Goal: Communication & Community: Answer question/provide support

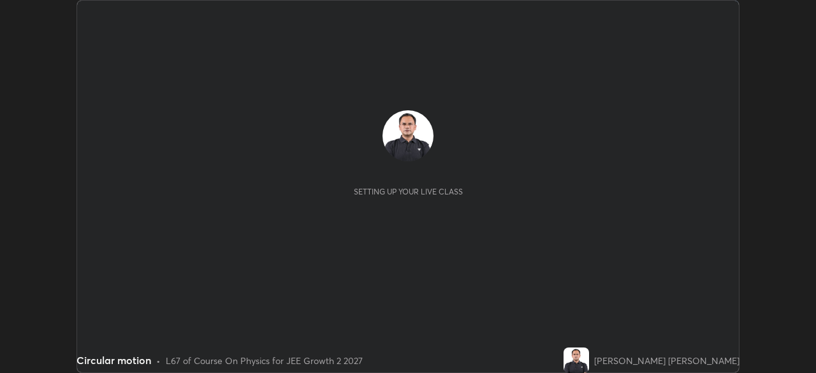
scroll to position [373, 816]
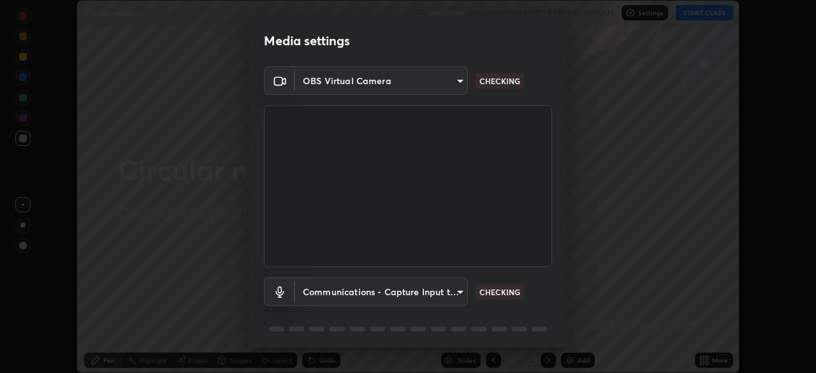
type input "ca8ffc5ae0b9abf836cb7166c3682d0a2b65ec00eabcf7571f9fef4303c89bb6"
click at [448, 296] on body "Erase all Circular motion Recording WAS SCHEDULED TO START AT 11:15 AM Settings…" at bounding box center [408, 186] width 816 height 373
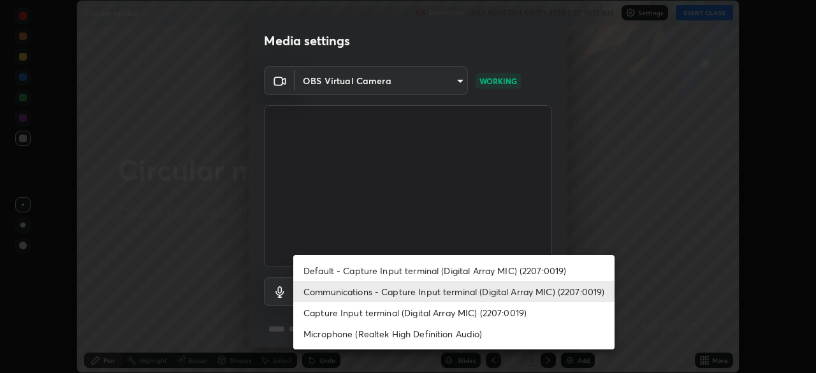
click at [467, 334] on li "Microphone (Realtek High Definition Audio)" at bounding box center [453, 333] width 321 height 21
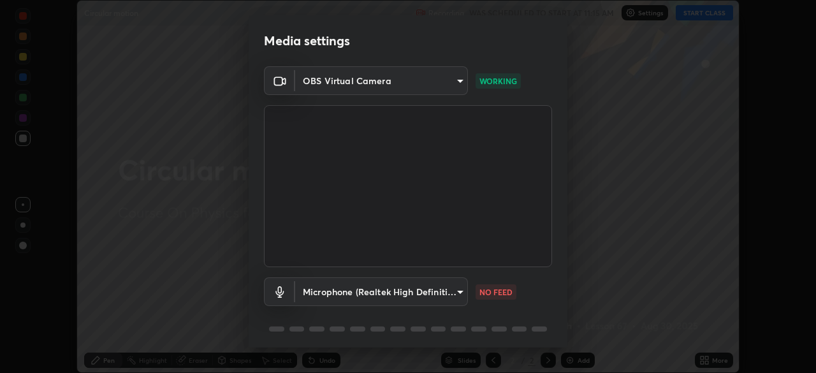
click at [455, 295] on body "Erase all Circular motion Recording WAS SCHEDULED TO START AT 11:15 AM Settings…" at bounding box center [408, 186] width 816 height 373
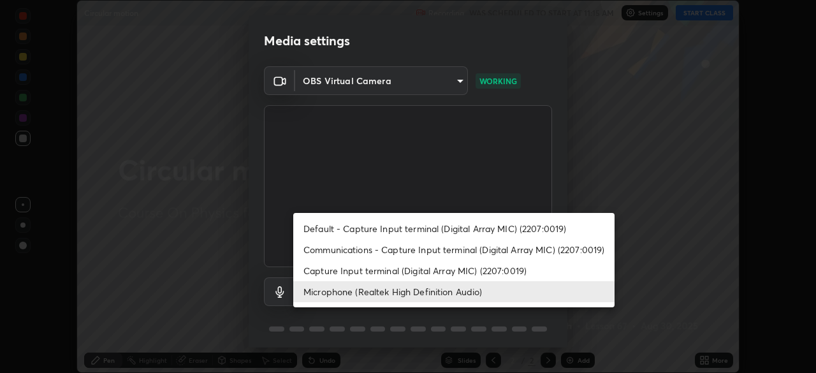
click at [461, 250] on li "Communications - Capture Input terminal (Digital Array MIC) (2207:0019)" at bounding box center [453, 249] width 321 height 21
type input "communications"
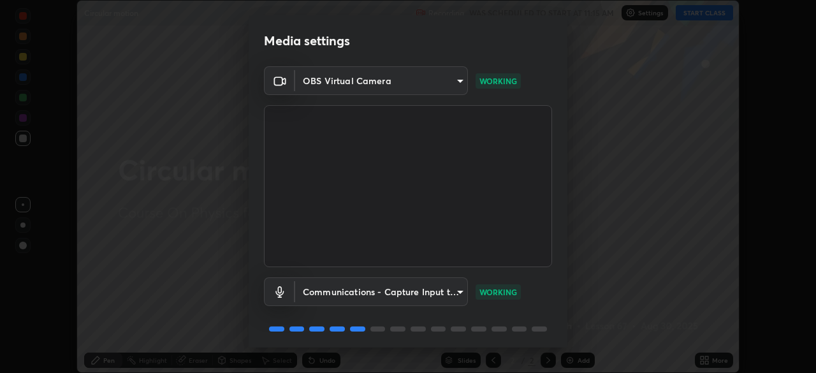
scroll to position [45, 0]
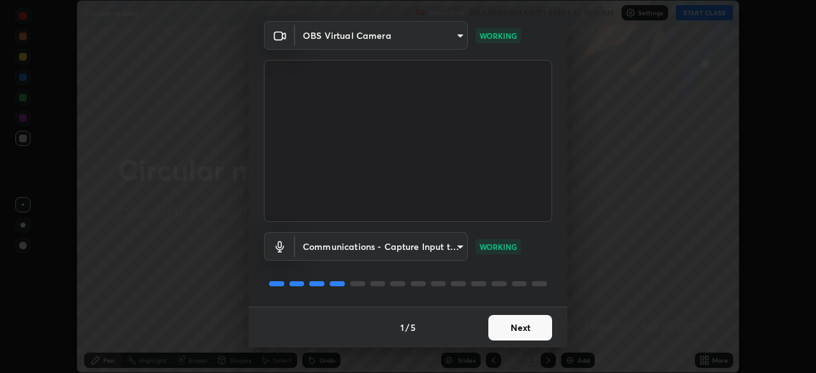
click at [528, 324] on button "Next" at bounding box center [520, 328] width 64 height 26
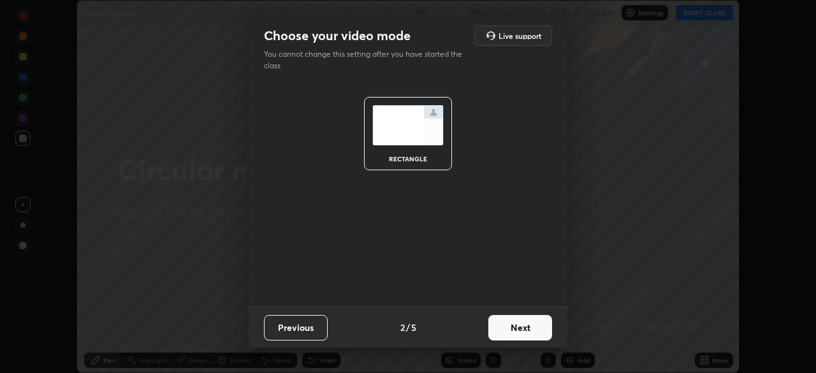
click at [530, 328] on button "Next" at bounding box center [520, 328] width 64 height 26
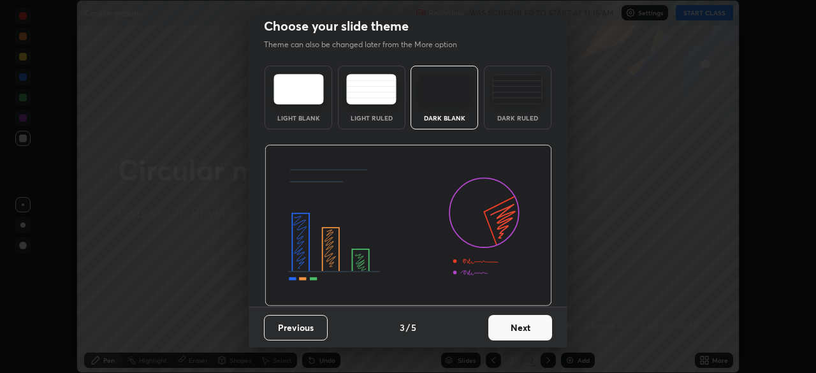
scroll to position [0, 0]
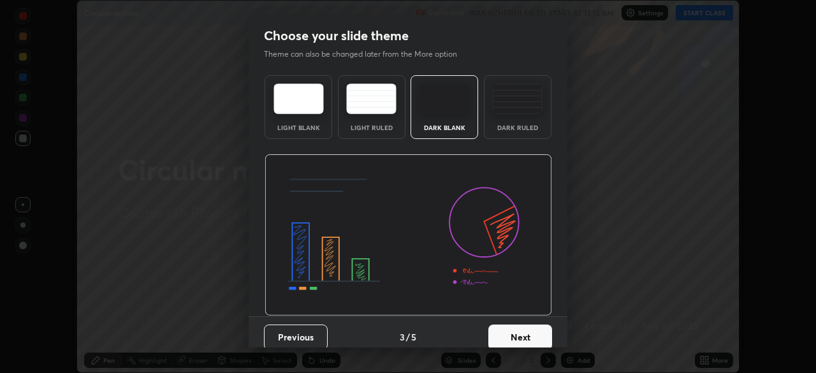
click at [530, 328] on button "Next" at bounding box center [520, 338] width 64 height 26
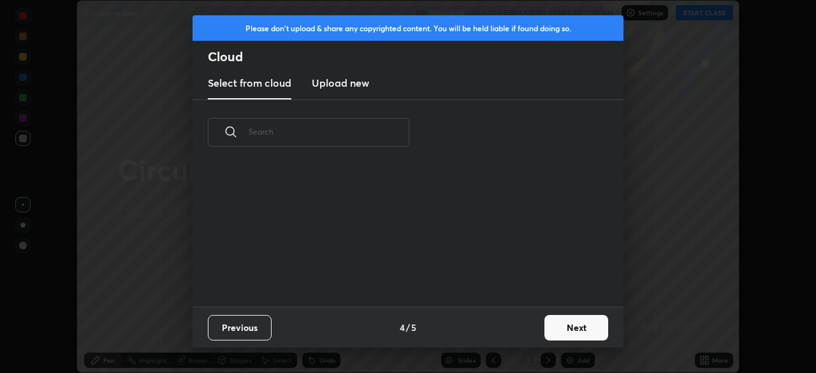
click at [557, 328] on button "Next" at bounding box center [577, 328] width 64 height 26
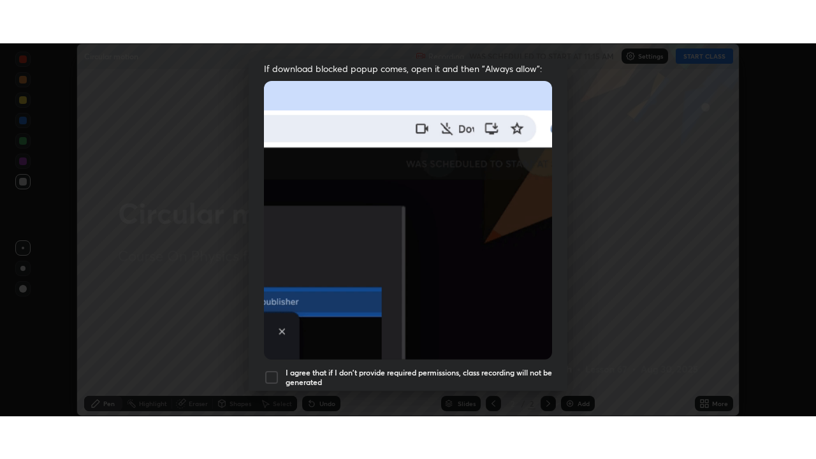
scroll to position [305, 0]
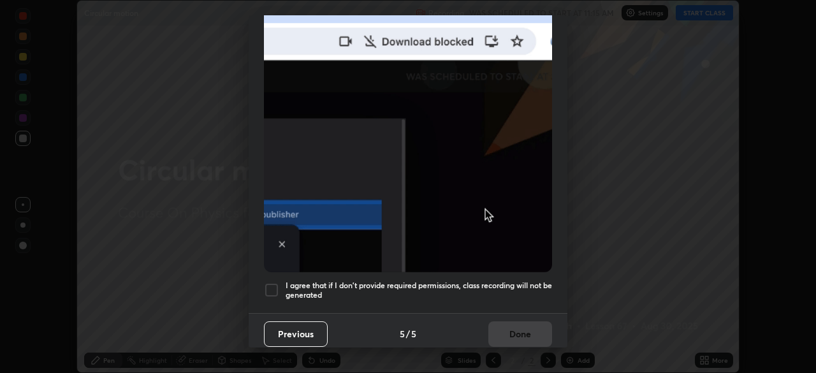
click at [270, 286] on div at bounding box center [271, 290] width 15 height 15
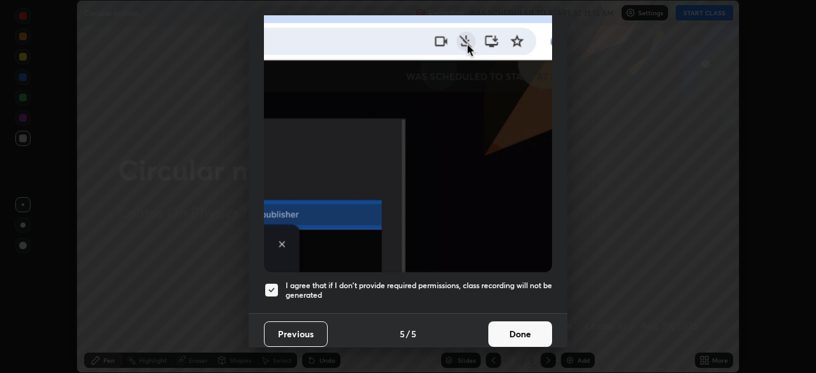
click at [518, 321] on button "Done" at bounding box center [520, 334] width 64 height 26
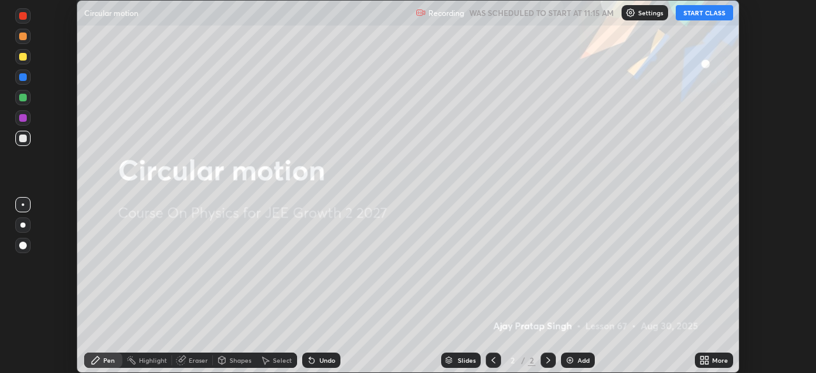
click at [694, 16] on button "START CLASS" at bounding box center [704, 12] width 57 height 15
click at [701, 359] on icon at bounding box center [702, 357] width 3 height 3
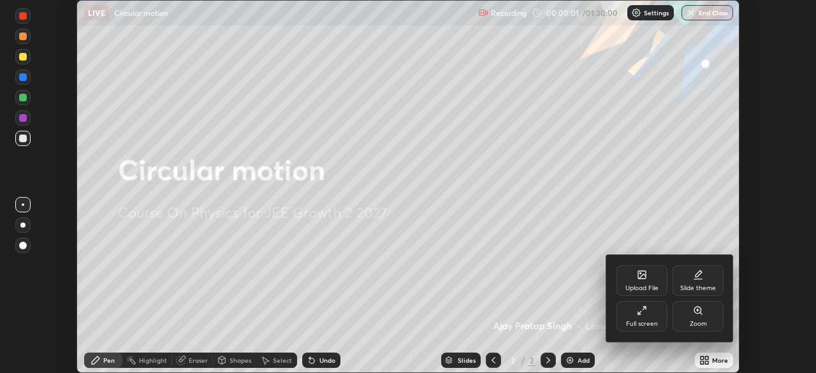
click at [651, 321] on div "Full screen" at bounding box center [642, 324] width 32 height 6
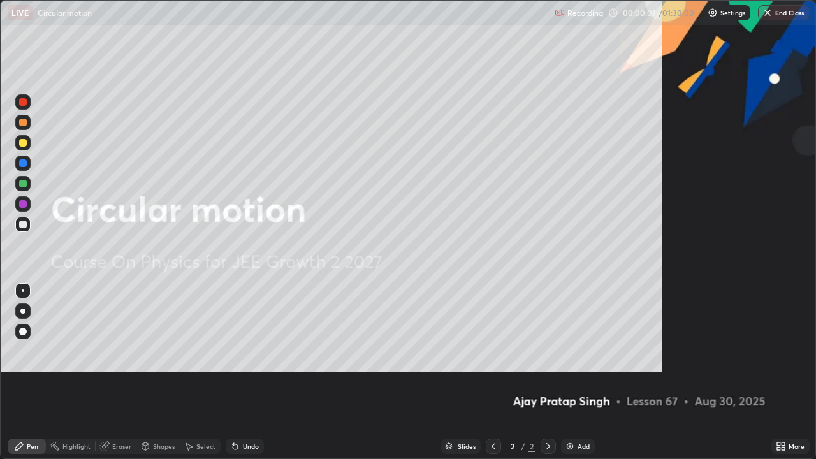
scroll to position [459, 816]
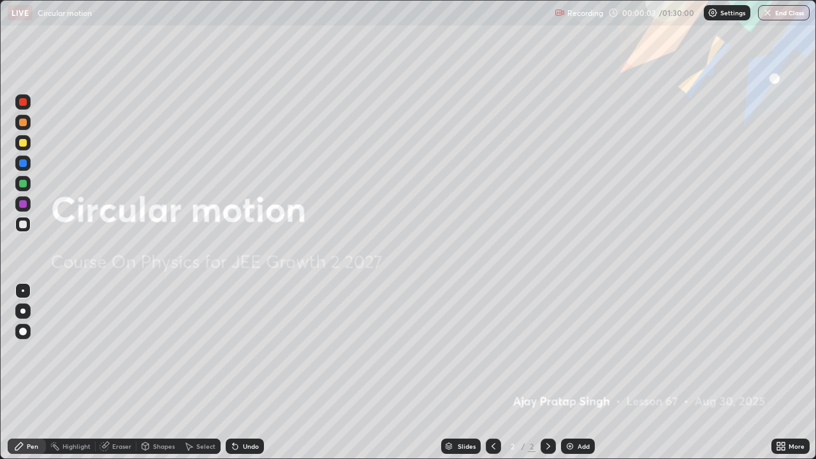
click at [586, 372] on div "Add" at bounding box center [584, 446] width 12 height 6
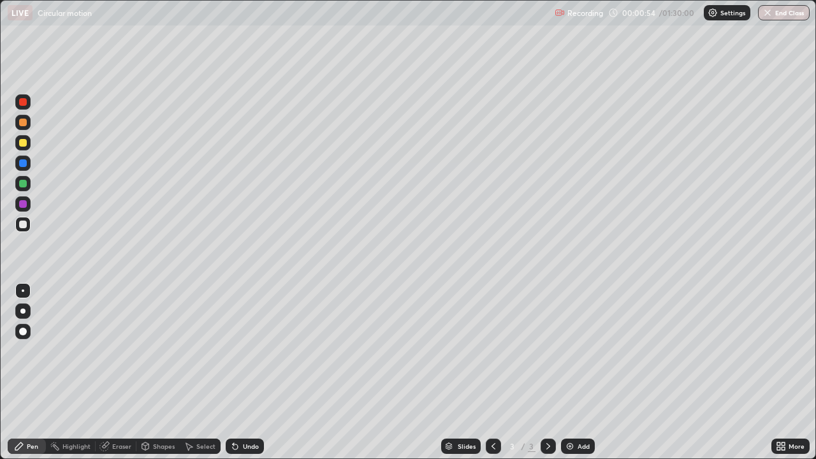
click at [159, 372] on div "Shapes" at bounding box center [164, 446] width 22 height 6
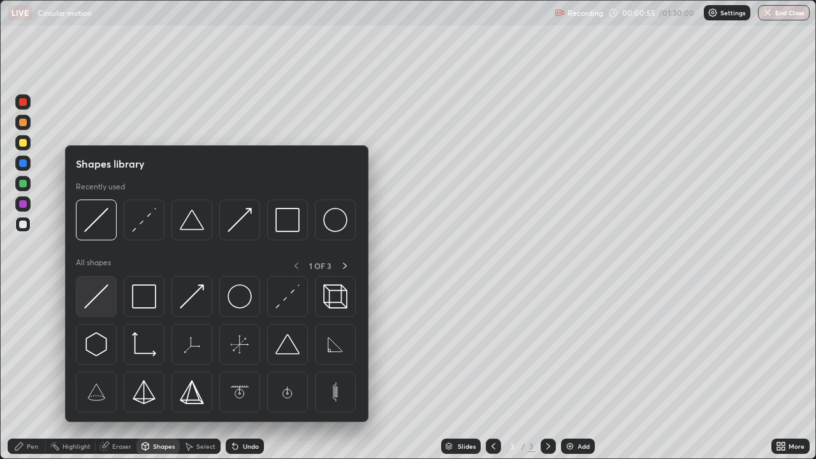
click at [99, 297] on img at bounding box center [96, 296] width 24 height 24
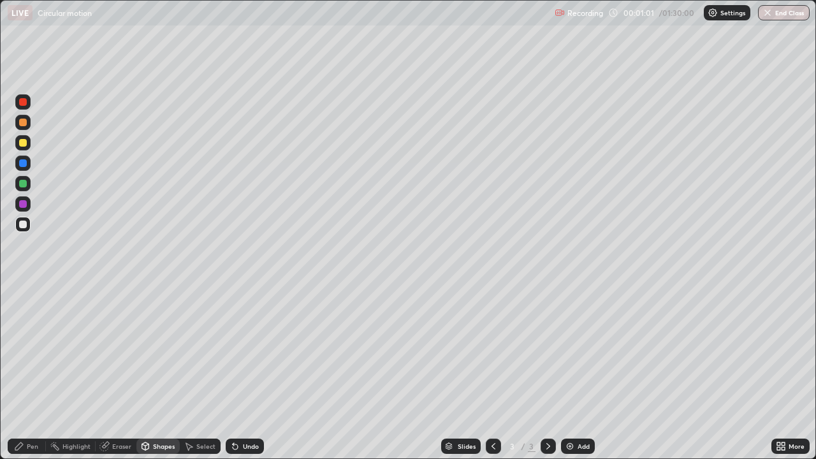
click at [38, 372] on div "Pen" at bounding box center [27, 446] width 38 height 15
click at [22, 142] on div at bounding box center [23, 143] width 8 height 8
click at [244, 372] on div "Undo" at bounding box center [251, 446] width 16 height 6
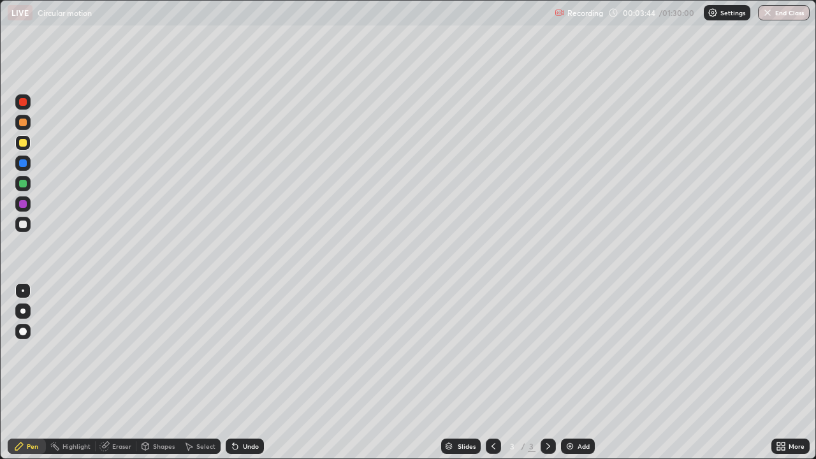
click at [22, 223] on div at bounding box center [23, 225] width 8 height 8
click at [576, 372] on div "Add" at bounding box center [578, 446] width 34 height 15
click at [164, 372] on div "Shapes" at bounding box center [164, 446] width 22 height 6
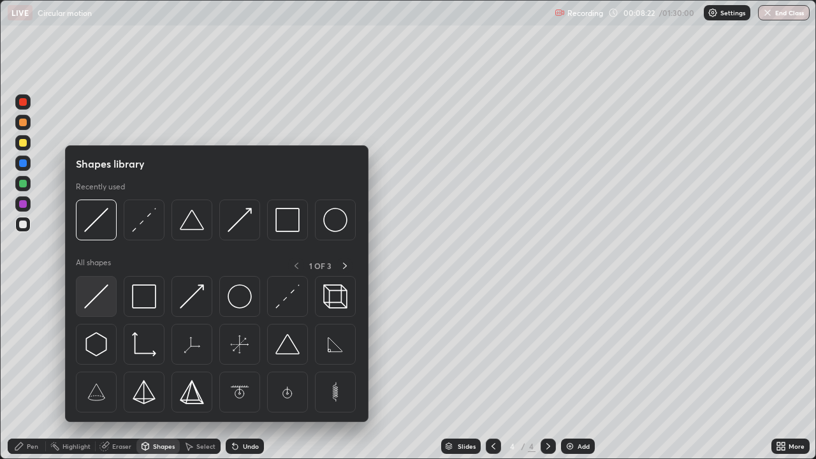
click at [101, 295] on img at bounding box center [96, 296] width 24 height 24
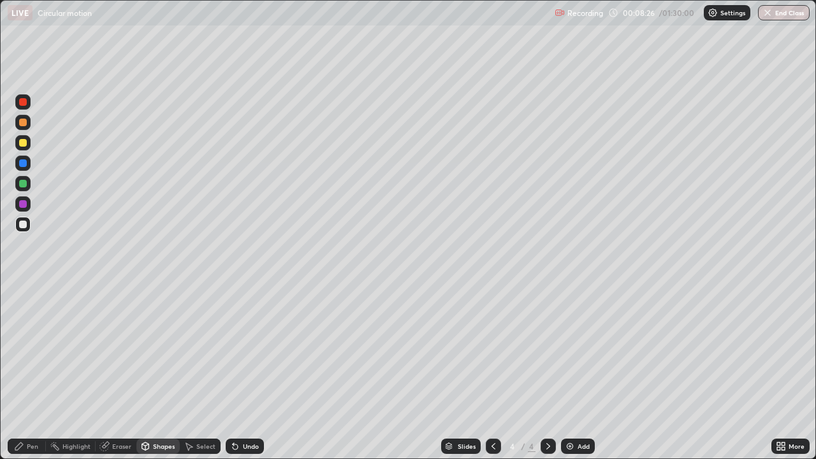
click at [33, 372] on div "Pen" at bounding box center [27, 446] width 38 height 15
click at [26, 143] on div at bounding box center [23, 143] width 8 height 8
click at [158, 372] on div "Shapes" at bounding box center [164, 446] width 22 height 6
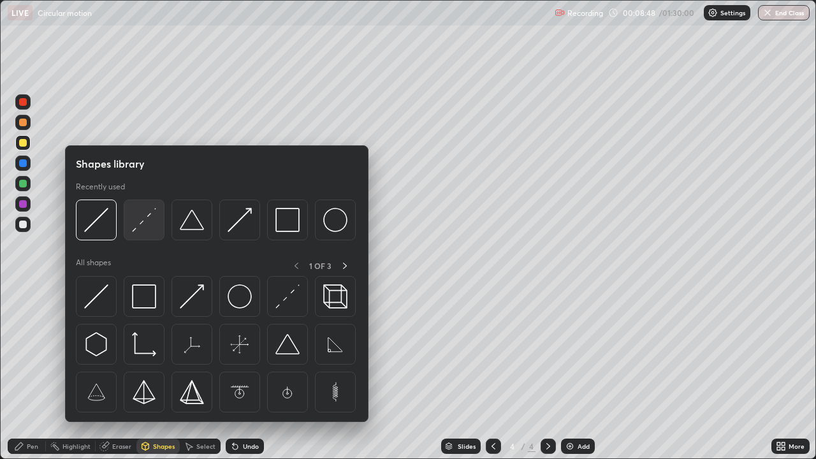
click at [142, 219] on img at bounding box center [144, 220] width 24 height 24
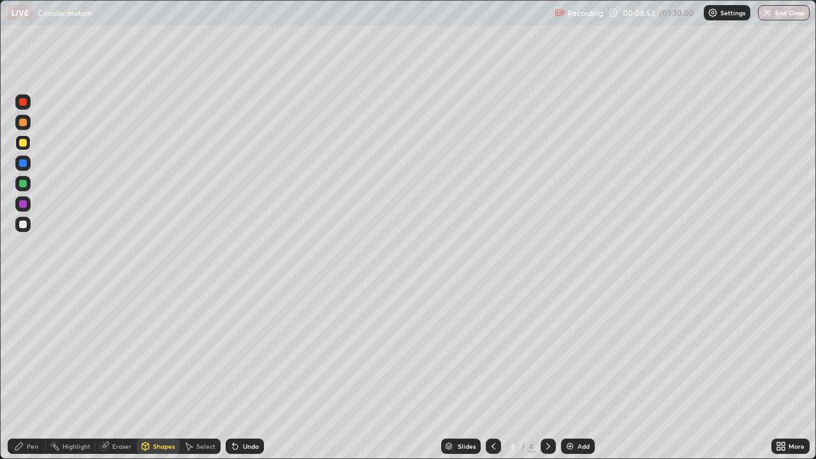
click at [35, 372] on div "Pen" at bounding box center [32, 446] width 11 height 6
click at [22, 184] on div at bounding box center [23, 184] width 8 height 8
click at [24, 225] on div at bounding box center [23, 225] width 8 height 8
click at [575, 372] on div "Add" at bounding box center [578, 446] width 34 height 15
click at [163, 372] on div "Shapes" at bounding box center [157, 446] width 43 height 15
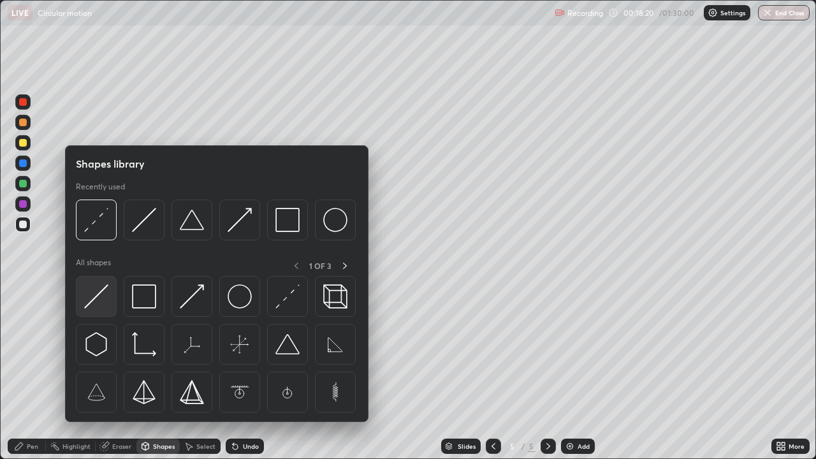
click at [103, 293] on img at bounding box center [96, 296] width 24 height 24
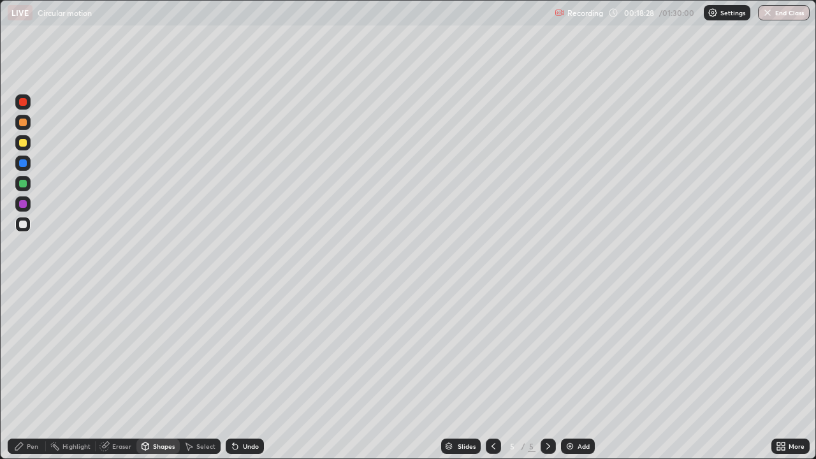
click at [161, 372] on div "Shapes" at bounding box center [164, 446] width 22 height 6
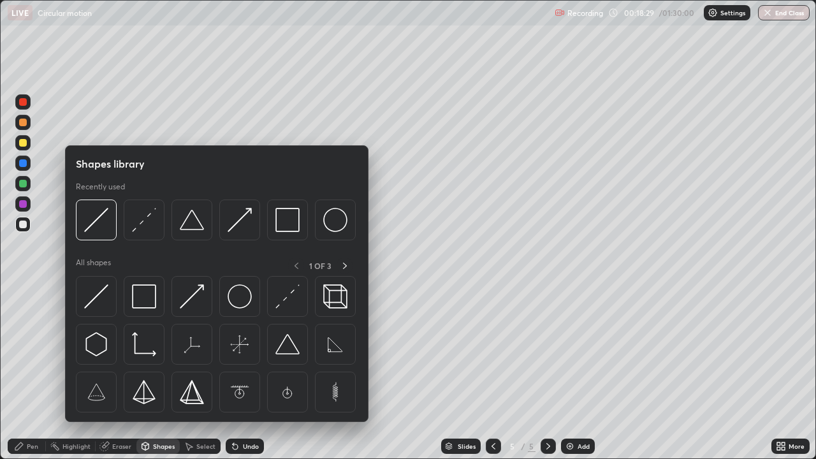
click at [31, 372] on div "Pen" at bounding box center [32, 446] width 11 height 6
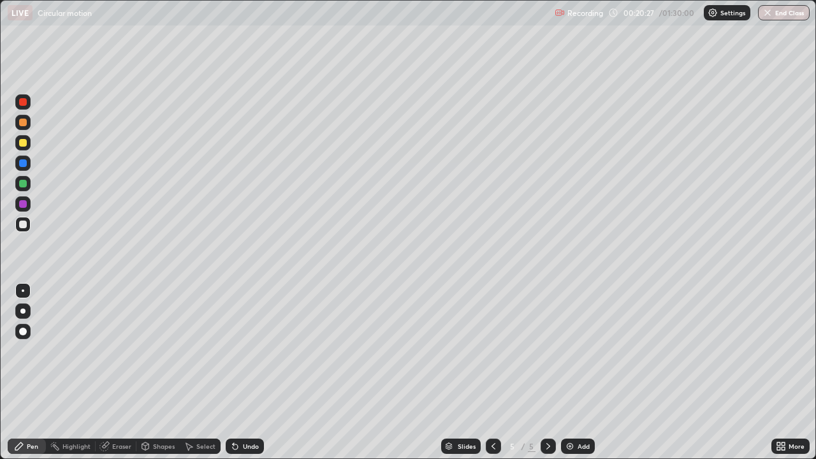
click at [200, 372] on div "Select" at bounding box center [200, 446] width 41 height 15
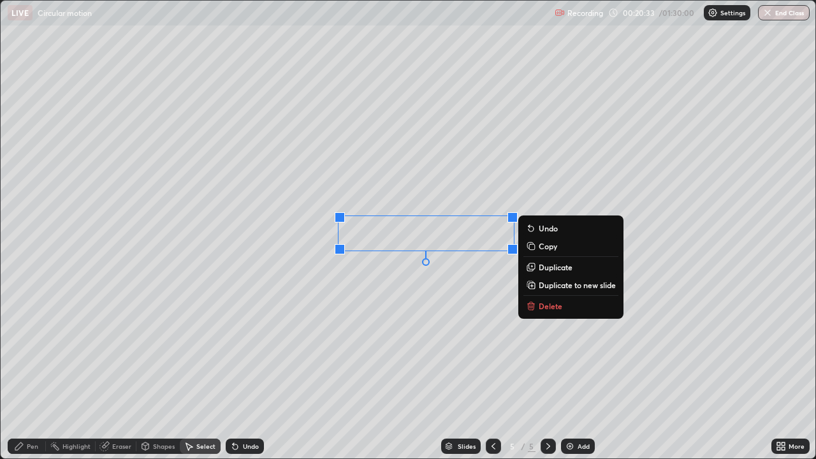
click at [33, 372] on div "Pen" at bounding box center [32, 446] width 11 height 6
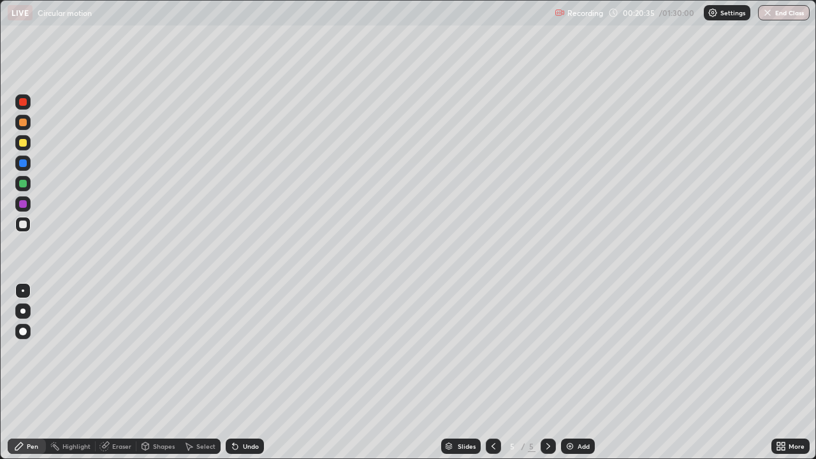
click at [24, 147] on div at bounding box center [22, 142] width 15 height 15
click at [22, 225] on div at bounding box center [23, 225] width 8 height 8
click at [163, 372] on div "Shapes" at bounding box center [164, 446] width 22 height 6
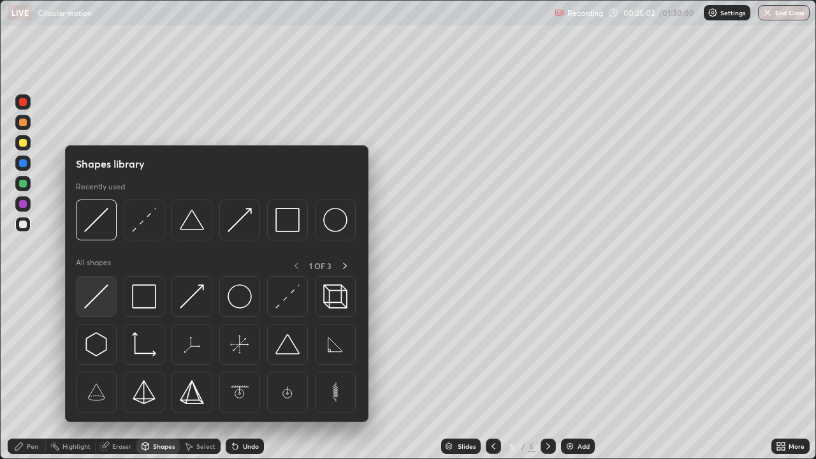
click at [101, 290] on img at bounding box center [96, 296] width 24 height 24
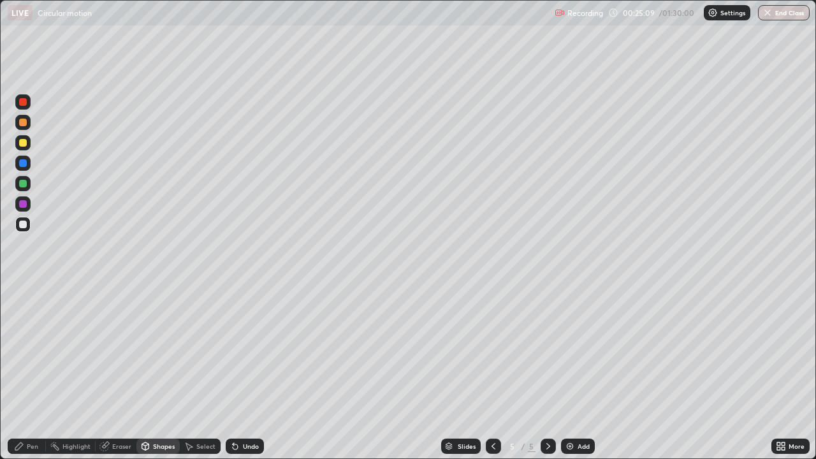
click at [34, 372] on div "Pen" at bounding box center [32, 446] width 11 height 6
click at [25, 143] on div at bounding box center [23, 143] width 8 height 8
click at [119, 372] on div "Eraser" at bounding box center [121, 446] width 19 height 6
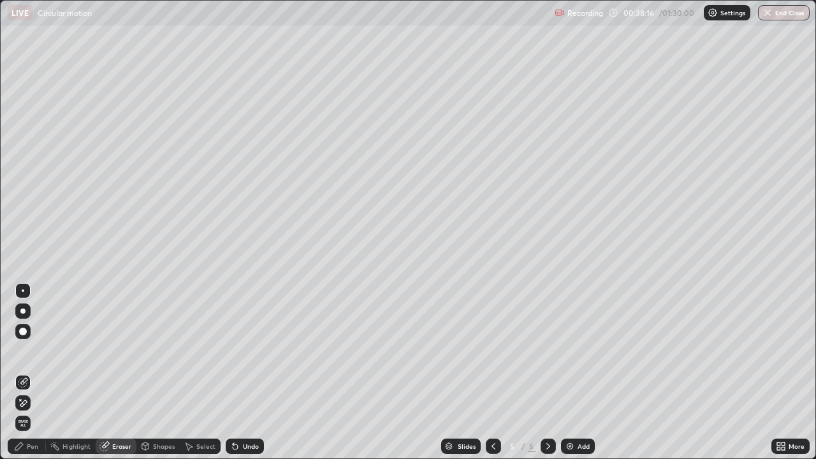
click at [27, 372] on div "Pen" at bounding box center [27, 446] width 38 height 15
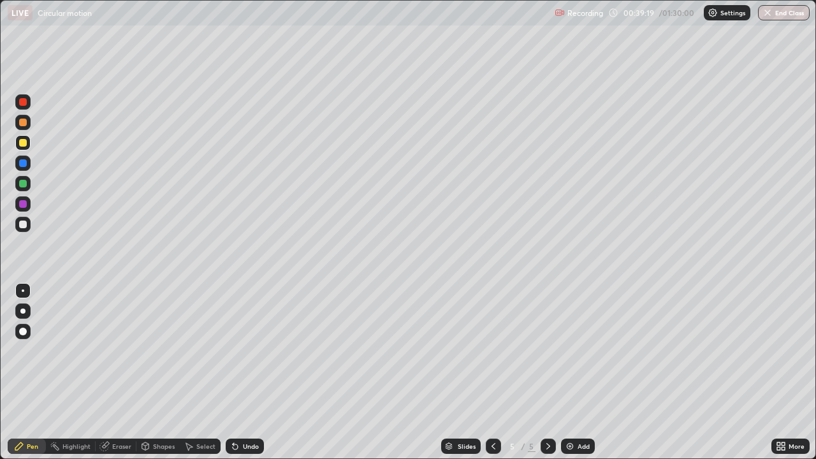
click at [124, 372] on div "Eraser" at bounding box center [121, 446] width 19 height 6
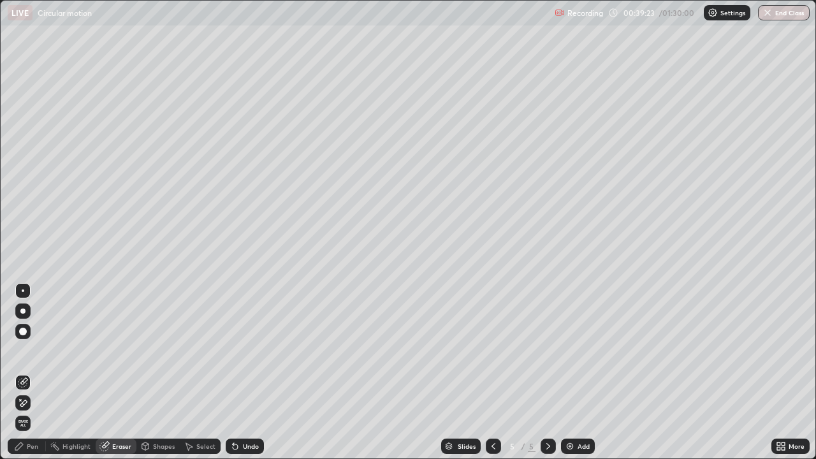
click at [38, 372] on div "Pen" at bounding box center [27, 446] width 38 height 15
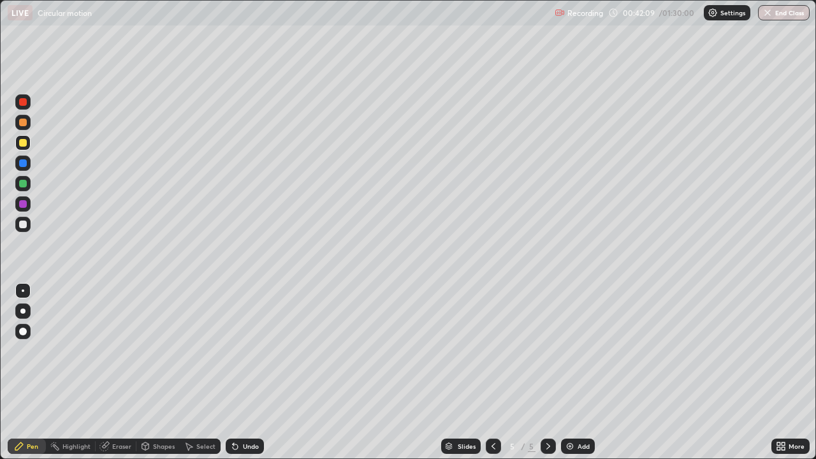
click at [571, 372] on img at bounding box center [570, 446] width 10 height 10
click at [163, 372] on div "Shapes" at bounding box center [164, 446] width 22 height 6
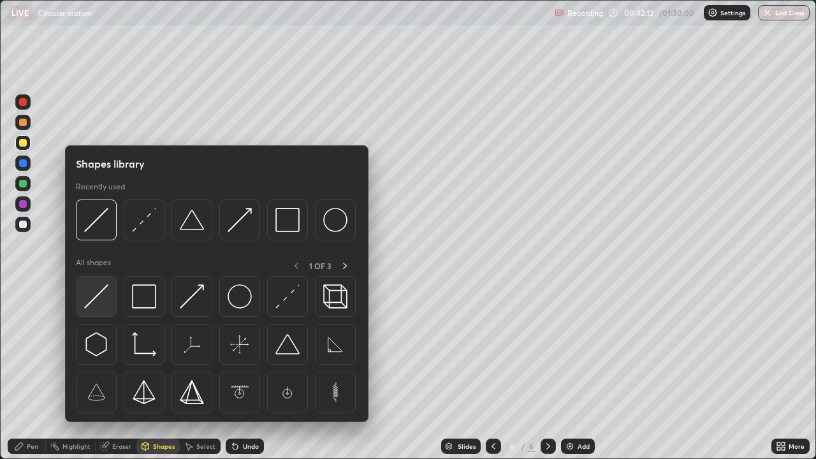
click at [103, 290] on img at bounding box center [96, 296] width 24 height 24
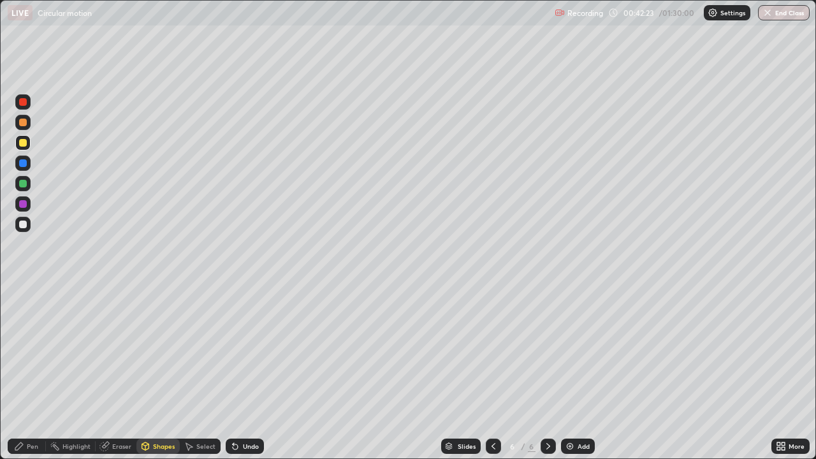
click at [30, 372] on div "Pen" at bounding box center [27, 446] width 38 height 15
click at [159, 372] on div "Shapes" at bounding box center [157, 446] width 43 height 15
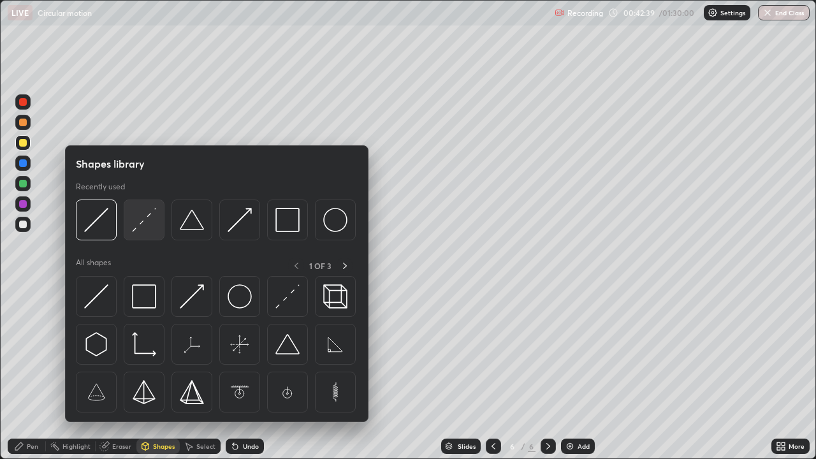
click at [147, 223] on img at bounding box center [144, 220] width 24 height 24
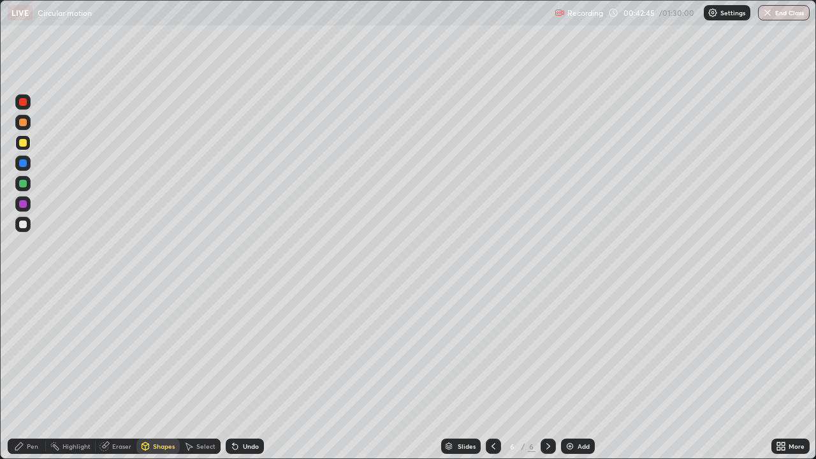
click at [36, 372] on div "Pen" at bounding box center [27, 446] width 38 height 15
click at [122, 372] on div "Eraser" at bounding box center [121, 446] width 19 height 6
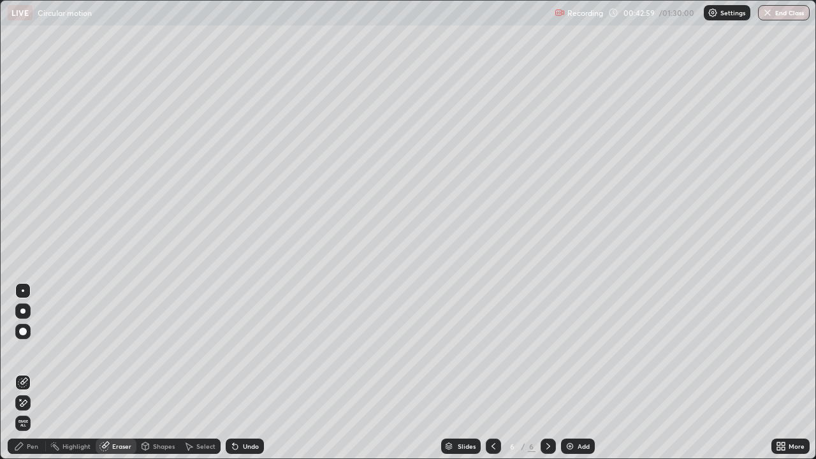
click at [34, 372] on div "Pen" at bounding box center [32, 446] width 11 height 6
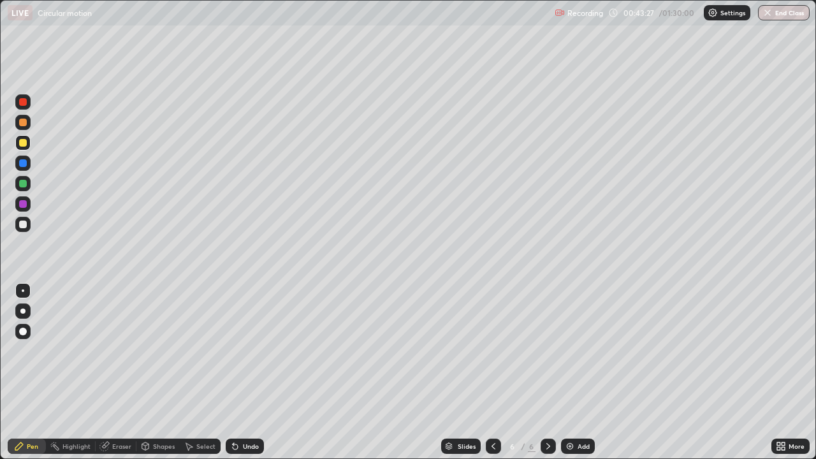
click at [21, 229] on div at bounding box center [22, 224] width 15 height 15
click at [251, 372] on div "Undo" at bounding box center [251, 446] width 16 height 6
click at [163, 372] on div "Shapes" at bounding box center [164, 446] width 22 height 6
click at [35, 372] on div "Pen" at bounding box center [32, 446] width 11 height 6
click at [118, 372] on div "Eraser" at bounding box center [121, 446] width 19 height 6
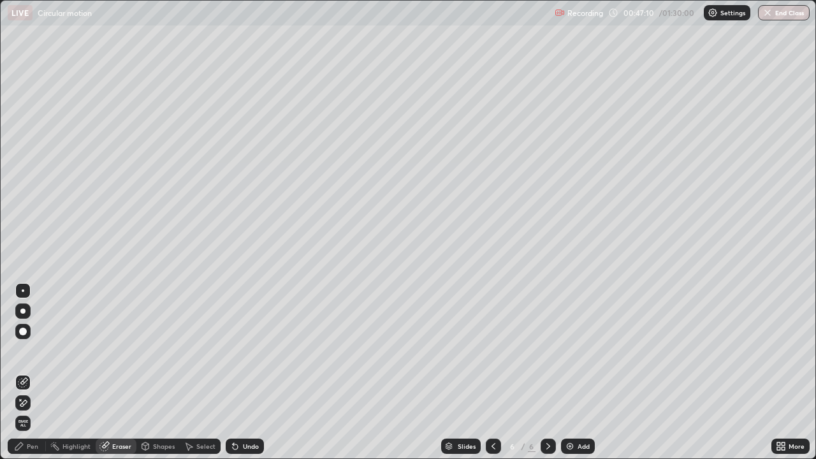
click at [206, 372] on div "Select" at bounding box center [205, 446] width 19 height 6
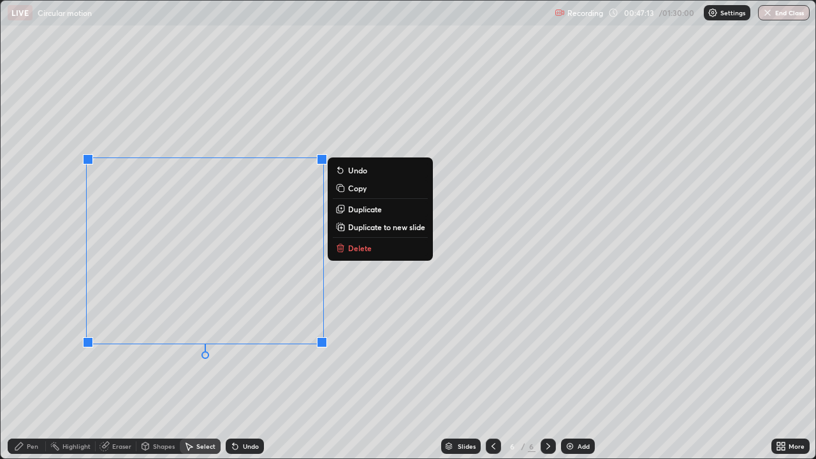
click at [346, 249] on button "Delete" at bounding box center [380, 247] width 95 height 15
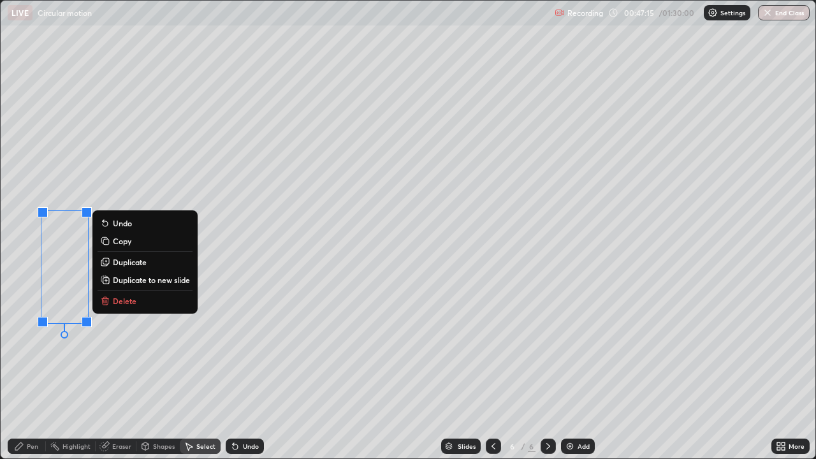
click at [128, 305] on p "Delete" at bounding box center [125, 301] width 24 height 10
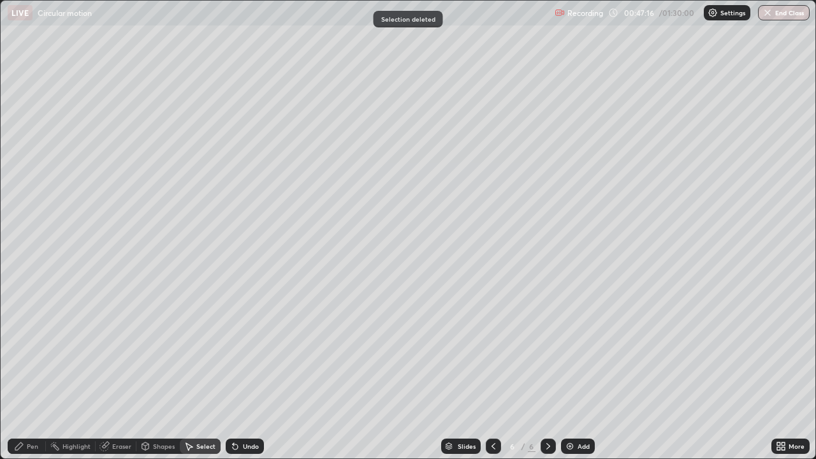
click at [24, 372] on icon at bounding box center [19, 446] width 10 height 10
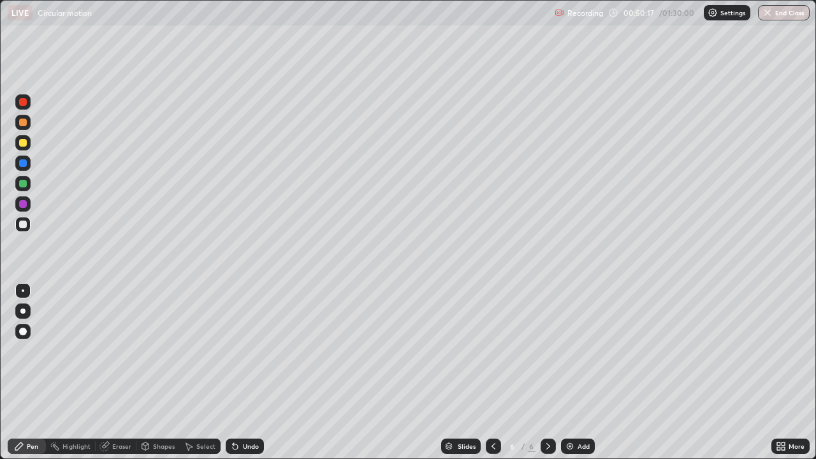
click at [570, 372] on img at bounding box center [570, 446] width 10 height 10
click at [22, 145] on div at bounding box center [23, 143] width 8 height 8
click at [164, 372] on div "Shapes" at bounding box center [164, 446] width 22 height 6
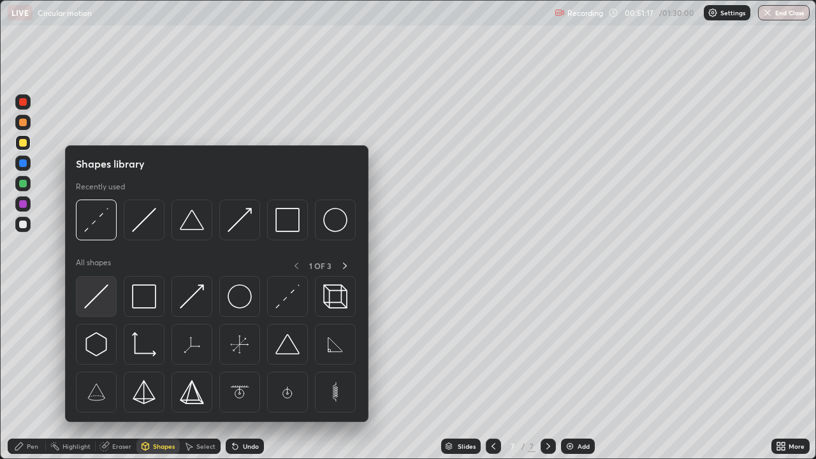
click at [105, 292] on img at bounding box center [96, 296] width 24 height 24
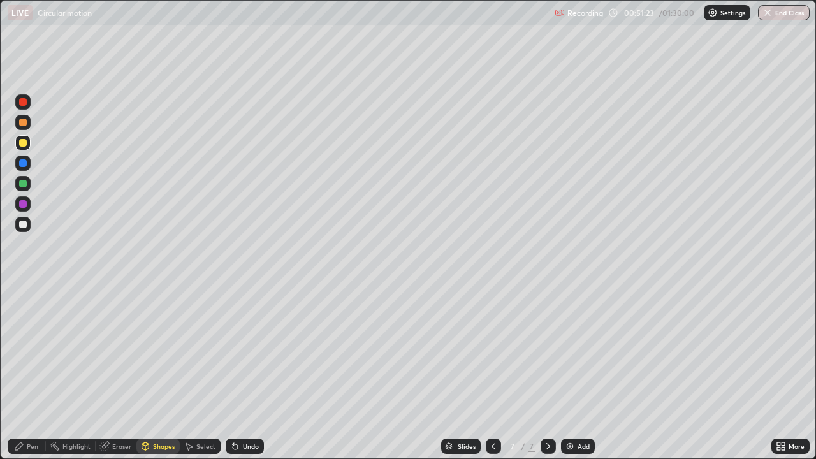
click at [37, 372] on div "Pen" at bounding box center [32, 446] width 11 height 6
click at [27, 226] on div at bounding box center [22, 224] width 15 height 15
click at [125, 372] on div "Eraser" at bounding box center [121, 446] width 19 height 6
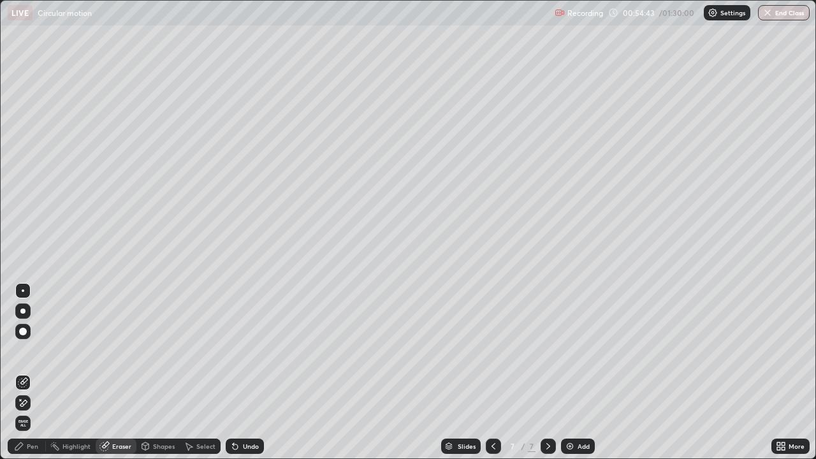
click at [34, 372] on div "Pen" at bounding box center [32, 446] width 11 height 6
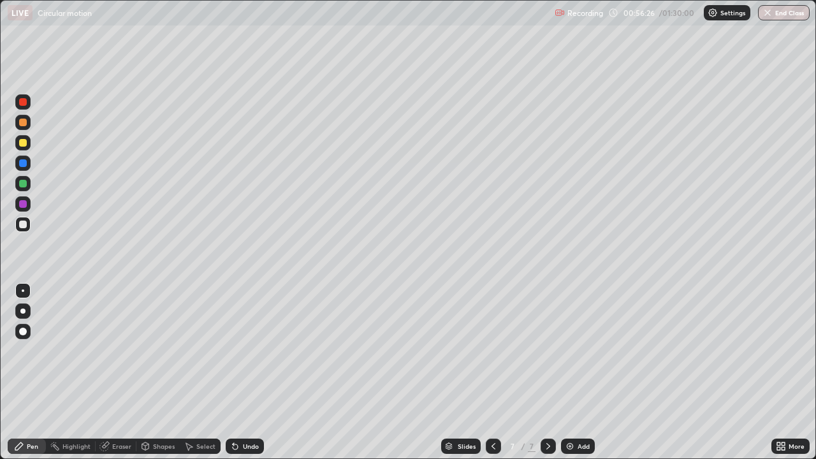
click at [20, 145] on div at bounding box center [23, 143] width 8 height 8
click at [117, 372] on div "Eraser" at bounding box center [121, 446] width 19 height 6
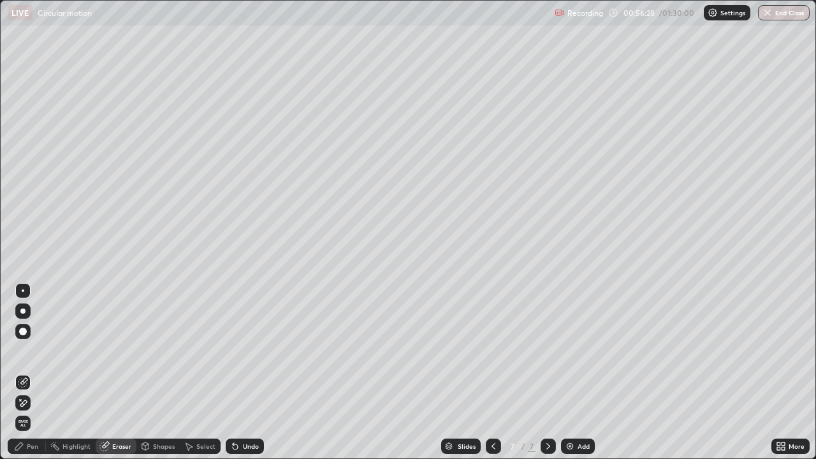
click at [161, 372] on div "Shapes" at bounding box center [164, 446] width 22 height 6
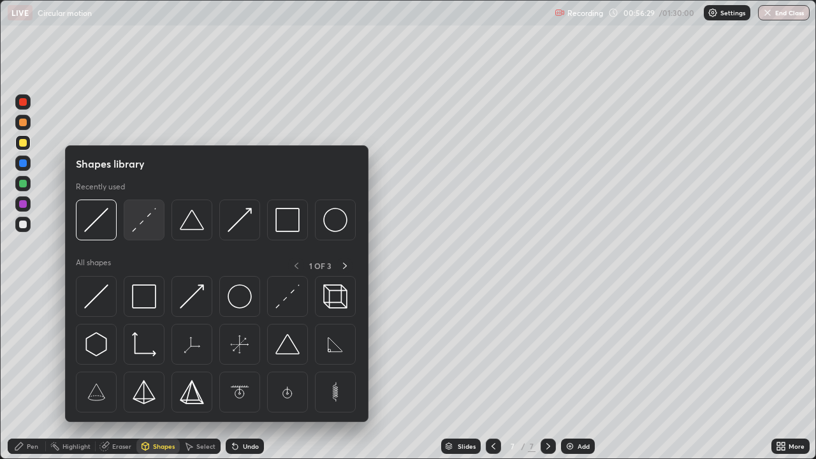
click at [145, 223] on img at bounding box center [144, 220] width 24 height 24
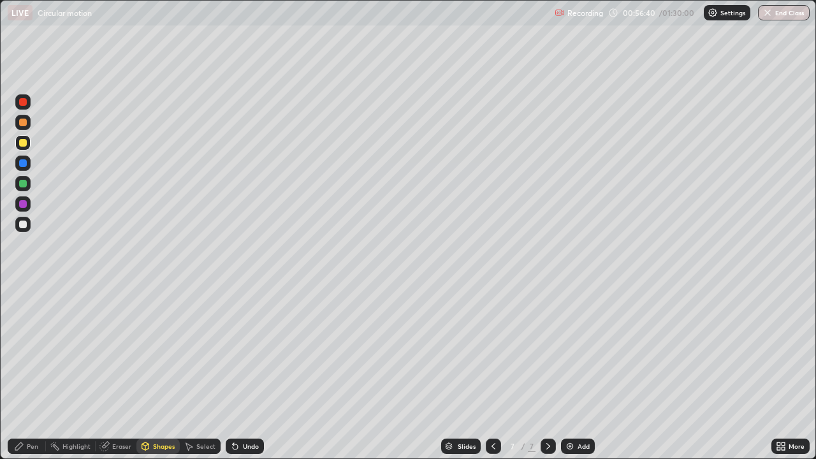
click at [33, 372] on div "Pen" at bounding box center [32, 446] width 11 height 6
click at [22, 220] on div at bounding box center [22, 224] width 15 height 15
click at [119, 372] on div "Eraser" at bounding box center [121, 446] width 19 height 6
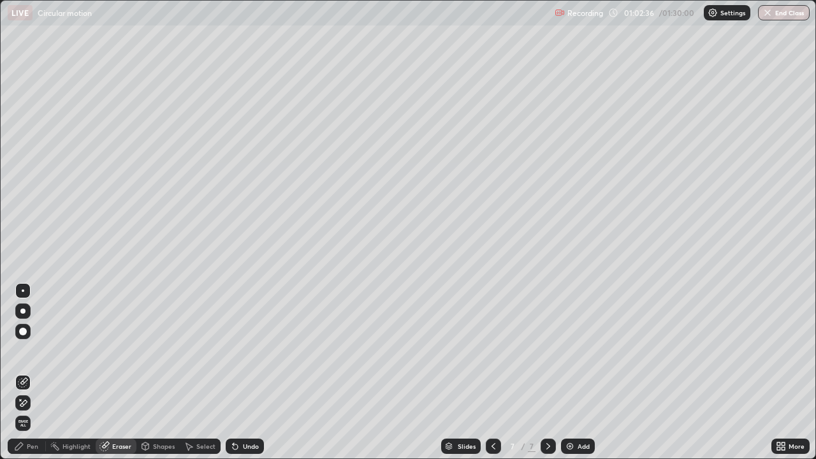
click at [36, 372] on div "Pen" at bounding box center [32, 446] width 11 height 6
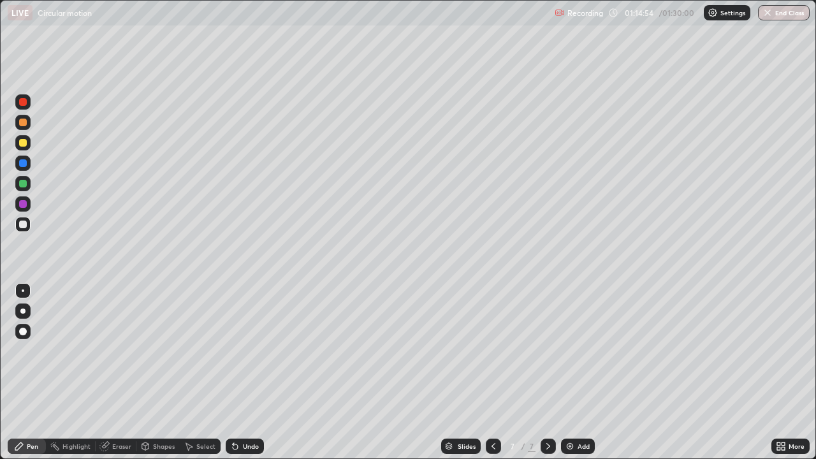
click at [198, 372] on div "Select" at bounding box center [205, 446] width 19 height 6
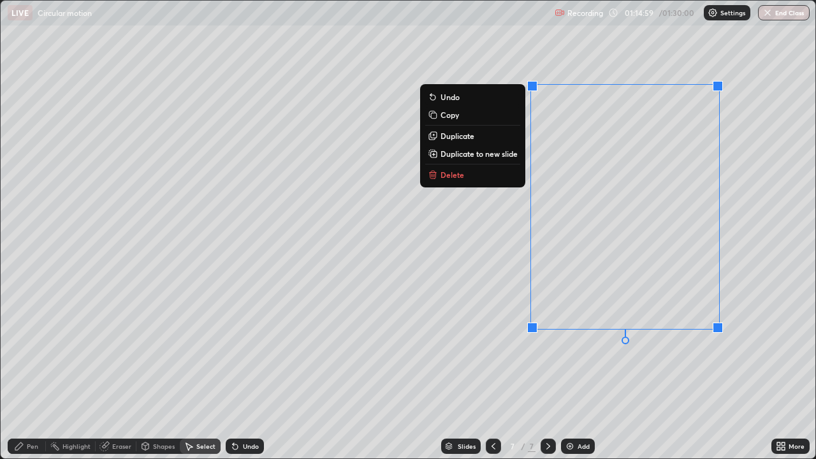
click at [461, 172] on p "Delete" at bounding box center [453, 175] width 24 height 10
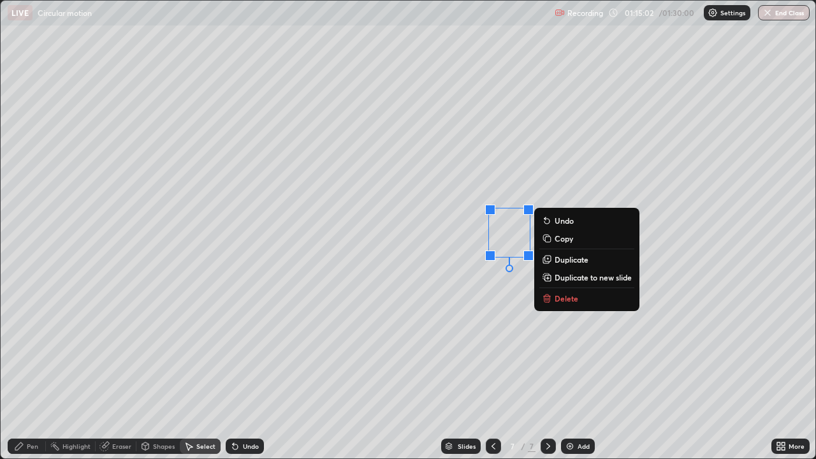
click at [561, 298] on p "Delete" at bounding box center [567, 298] width 24 height 10
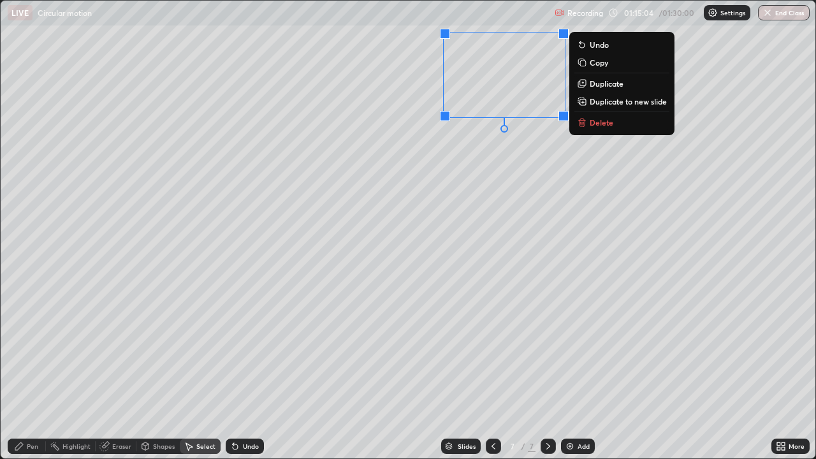
click at [593, 123] on p "Delete" at bounding box center [602, 122] width 24 height 10
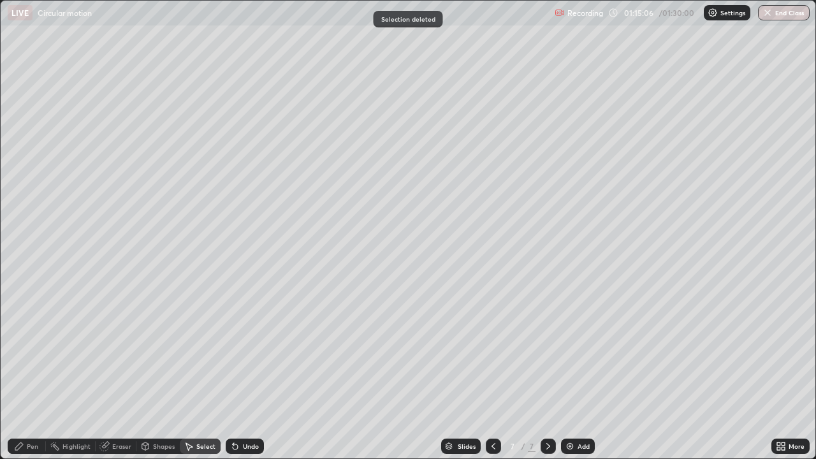
click at [35, 372] on div "Pen" at bounding box center [32, 446] width 11 height 6
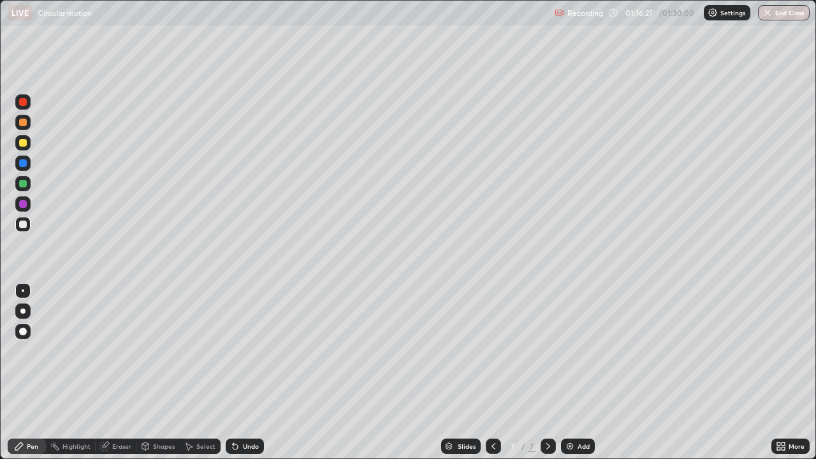
click at [128, 372] on div "Eraser" at bounding box center [116, 446] width 41 height 15
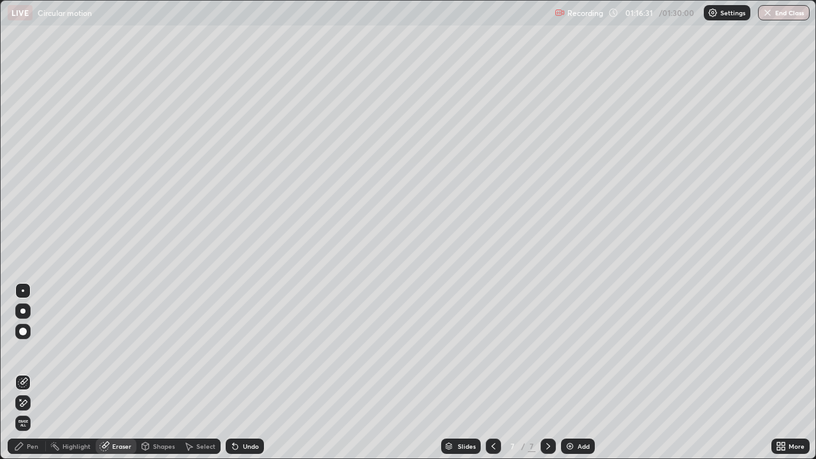
click at [33, 372] on div "Pen" at bounding box center [27, 446] width 38 height 15
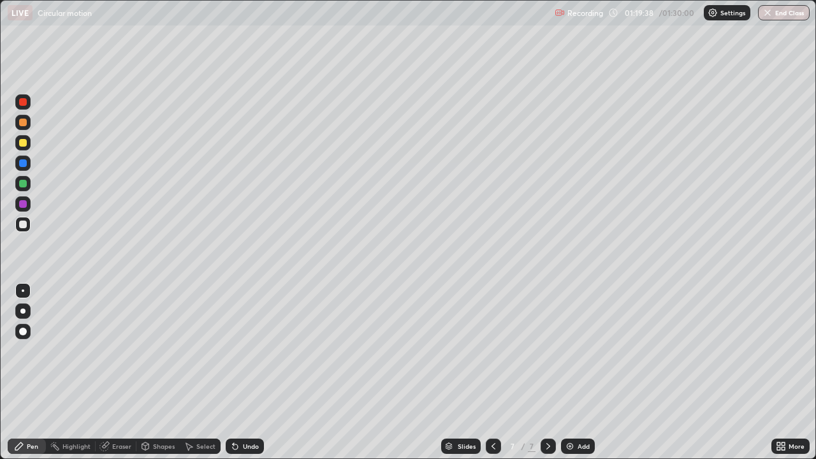
click at [568, 372] on img at bounding box center [570, 446] width 10 height 10
click at [778, 15] on button "End Class" at bounding box center [785, 12] width 50 height 15
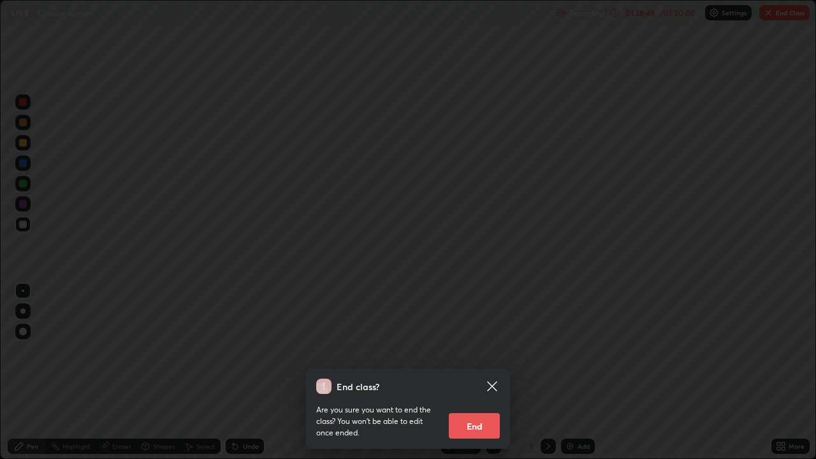
click at [483, 372] on button "End" at bounding box center [474, 426] width 51 height 26
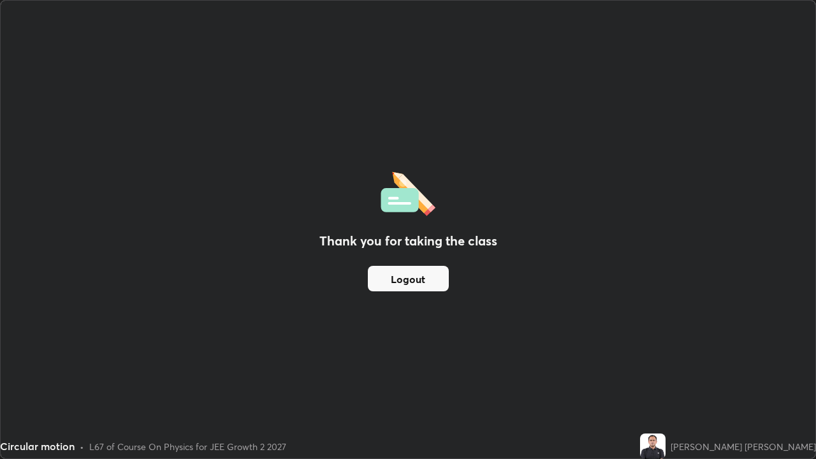
click at [441, 279] on button "Logout" at bounding box center [408, 279] width 81 height 26
